Goal: Transaction & Acquisition: Purchase product/service

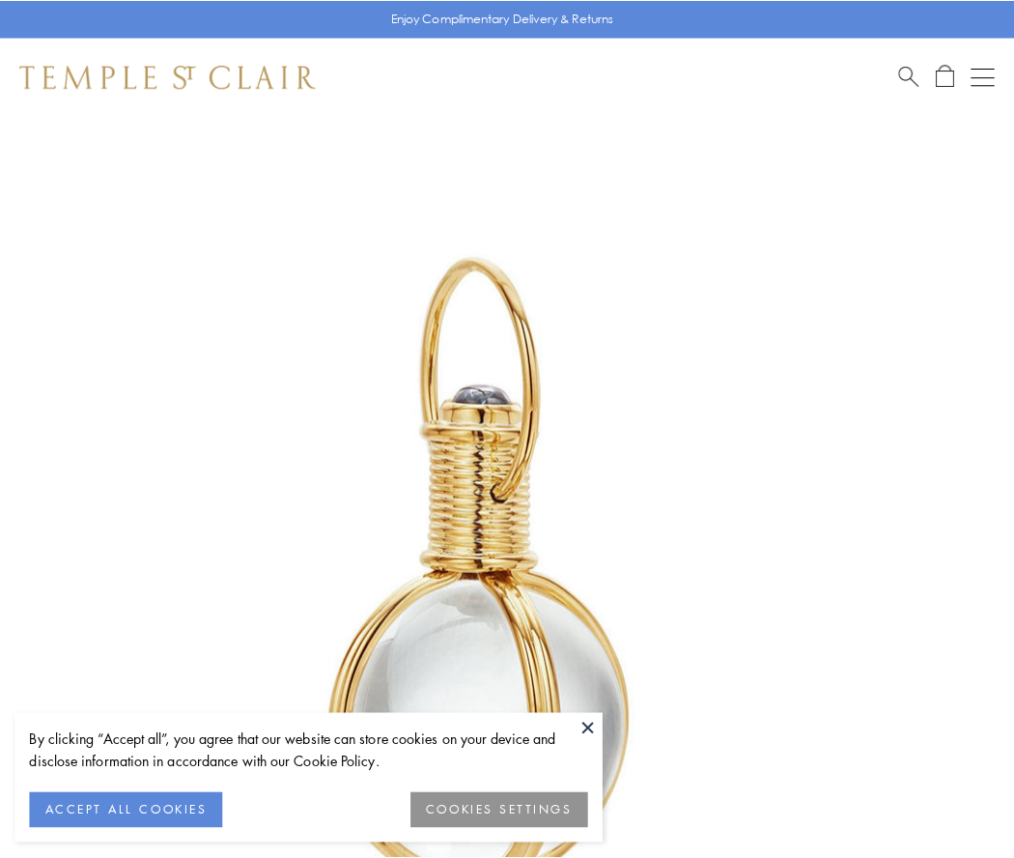
scroll to position [504, 0]
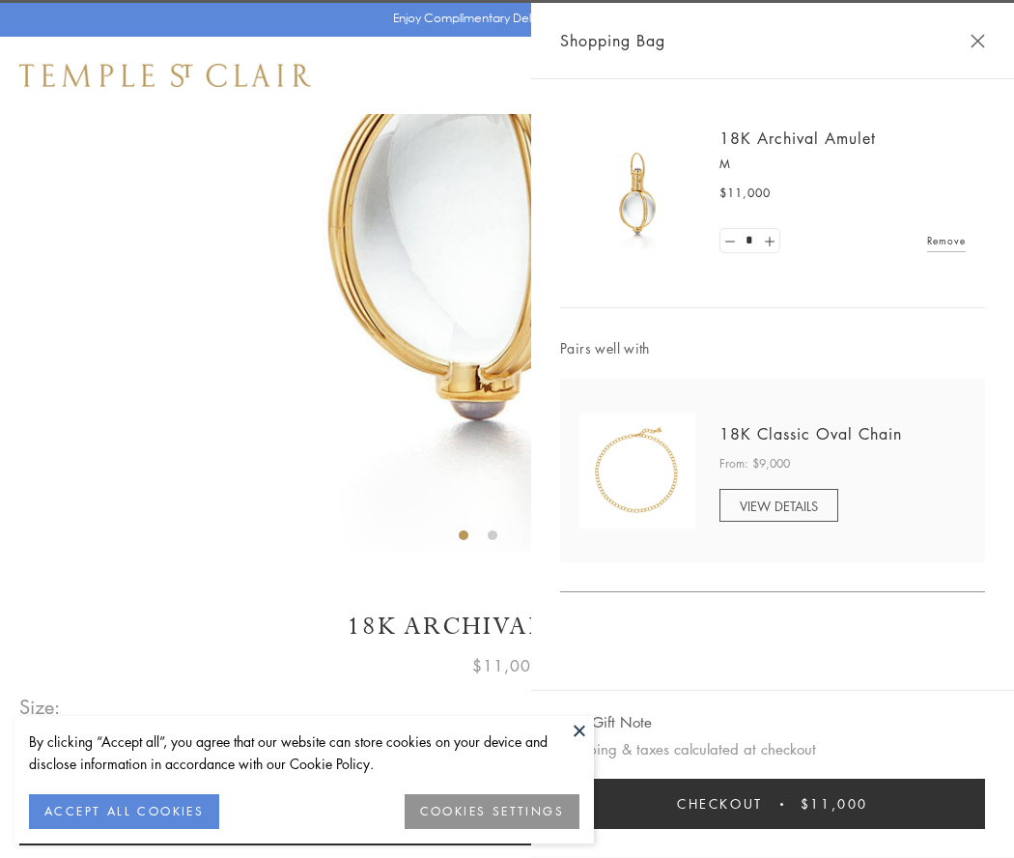
click at [773, 804] on button "Checkout $11,000" at bounding box center [772, 803] width 425 height 50
